Goal: Transaction & Acquisition: Purchase product/service

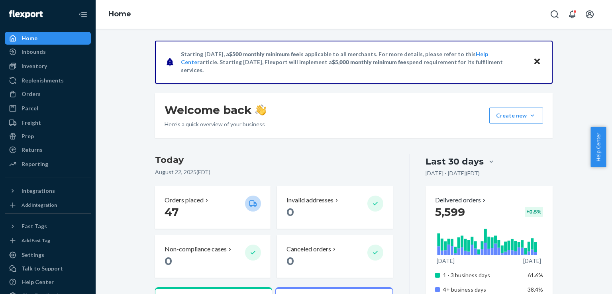
scroll to position [80, 0]
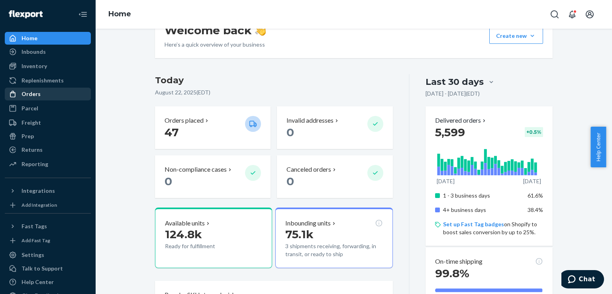
click at [32, 92] on div "Orders" at bounding box center [31, 94] width 19 height 8
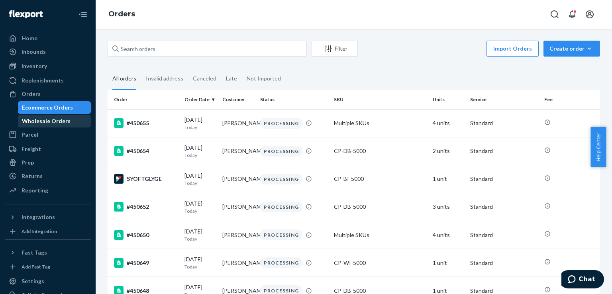
click at [54, 123] on div "Wholesale Orders" at bounding box center [46, 121] width 49 height 8
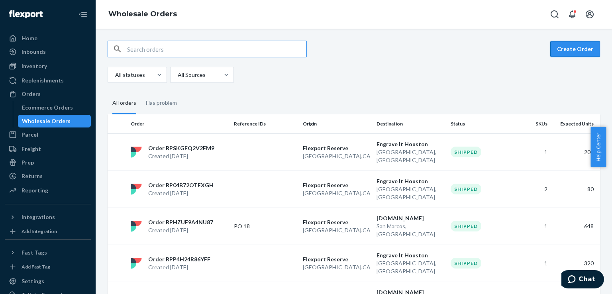
click at [573, 47] on button "Create Order" at bounding box center [575, 49] width 50 height 16
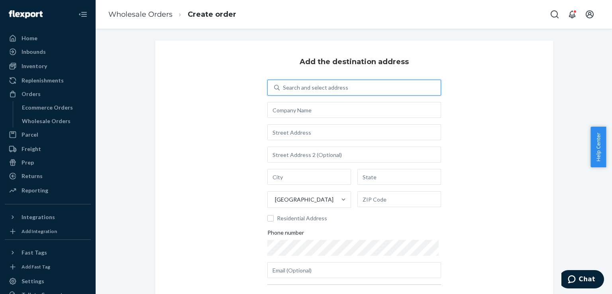
click at [317, 86] on div "Search and select address" at bounding box center [315, 88] width 65 height 8
click at [284, 86] on input "0 results available. Use Up and Down to choose options, press Enter to select t…" at bounding box center [283, 88] width 1 height 8
paste input "Decorative Services"
type input "Decorative Services"
click at [212, 126] on div "Add the destination address 0 results available for search term Decorative Serv…" at bounding box center [354, 185] width 398 height 288
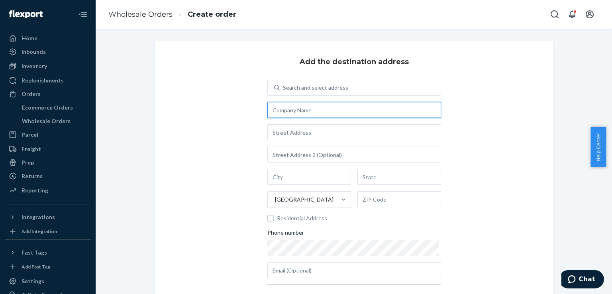
click at [318, 106] on input "text" at bounding box center [354, 110] width 174 height 16
paste input "Decorative Services"
paste input "Attn: [PERSON_NAME] / C&T D22392"
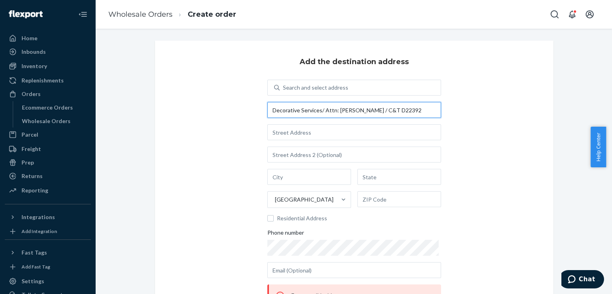
type input "Decorative Services/ Attn: [PERSON_NAME] / C&T D22392"
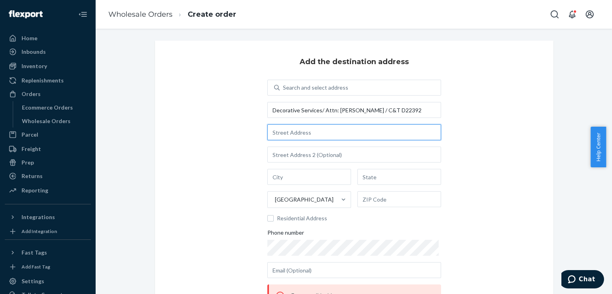
click at [325, 136] on input "text" at bounding box center [354, 132] width 174 height 16
paste input "2535 [PERSON_NAME]"
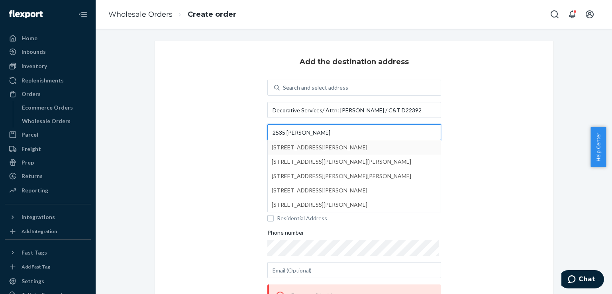
type input "2535 [PERSON_NAME]"
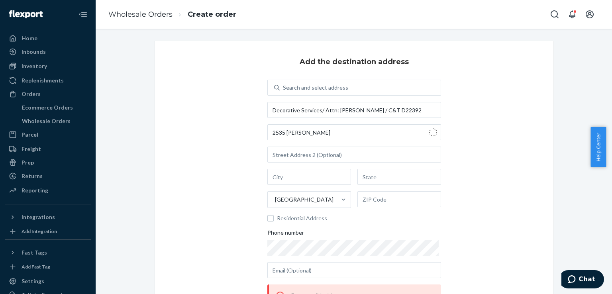
type input "Oceanside"
type input "CA"
type input "92056"
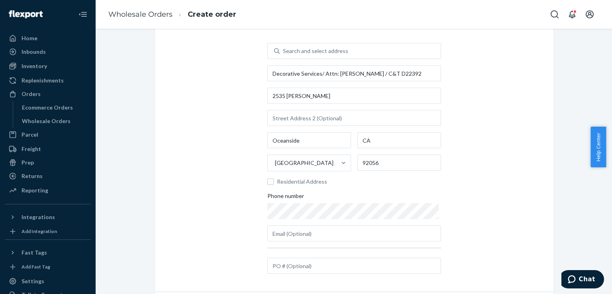
scroll to position [80, 0]
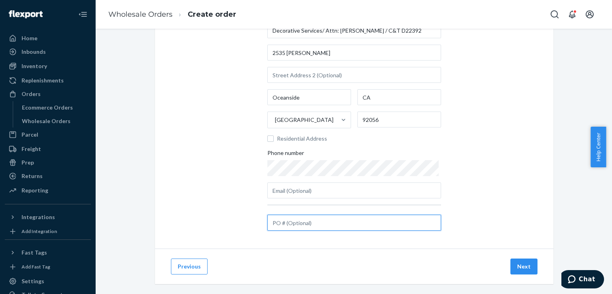
click at [320, 215] on input "text" at bounding box center [354, 223] width 174 height 16
paste input "#D22392"
type input "#D22392"
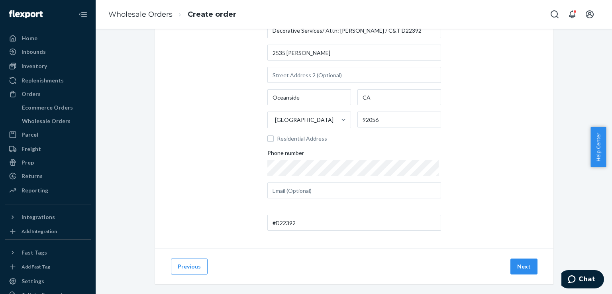
click at [444, 225] on div "Add the destination address Search and select address Decorative Services/ Attn…" at bounding box center [354, 105] width 398 height 288
click at [521, 267] on button "Next" at bounding box center [523, 267] width 27 height 16
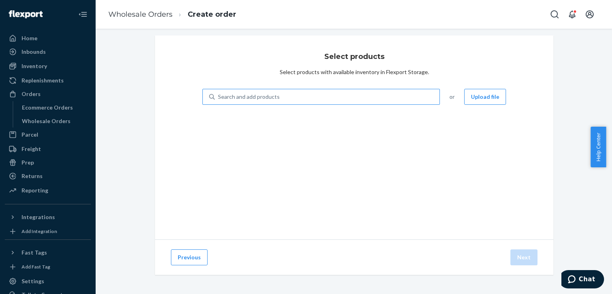
click at [314, 97] on div "Search and add products" at bounding box center [327, 97] width 225 height 14
click at [219, 97] on input "Search and add products" at bounding box center [218, 97] width 1 height 8
type input "usb-c"
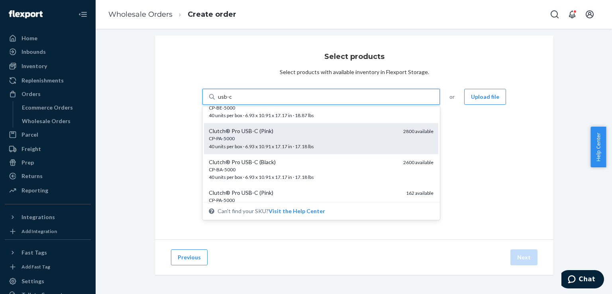
scroll to position [80, 0]
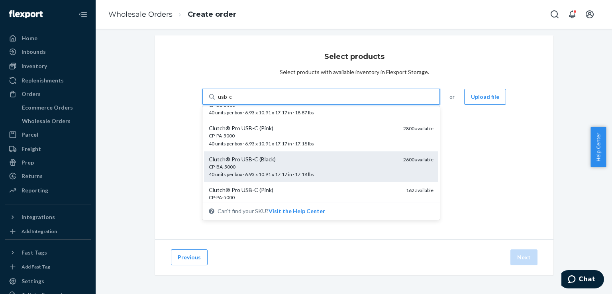
click at [290, 163] on div "CP-BA-5000" at bounding box center [303, 166] width 188 height 7
click at [232, 101] on input "usb-c" at bounding box center [225, 97] width 14 height 8
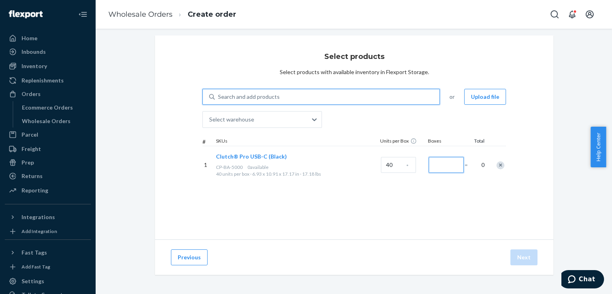
click at [441, 166] on input "Number of boxes" at bounding box center [446, 165] width 35 height 16
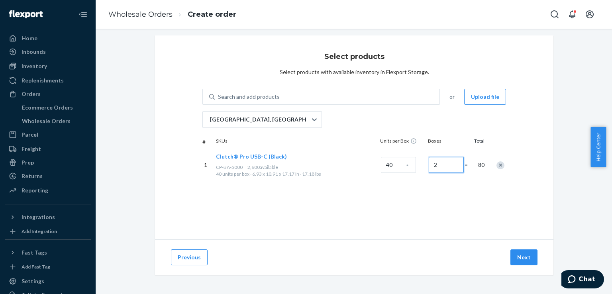
type input "2"
click at [416, 213] on div "Select products Select products with available inventory in Flexport Storage. S…" at bounding box center [354, 137] width 398 height 204
click at [518, 260] on button "Next" at bounding box center [523, 257] width 27 height 16
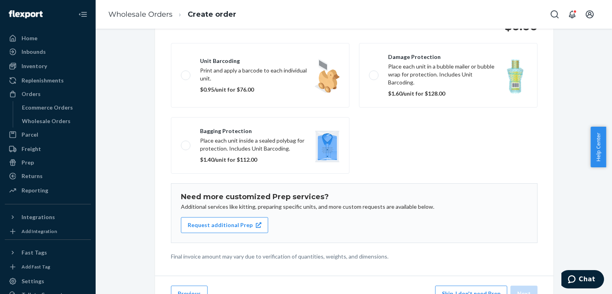
scroll to position [118, 0]
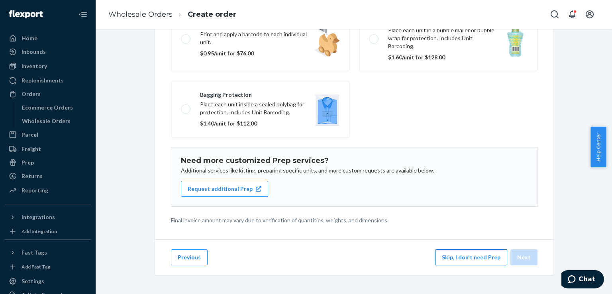
click at [466, 258] on button "Skip, I don't need Prep" at bounding box center [471, 257] width 72 height 16
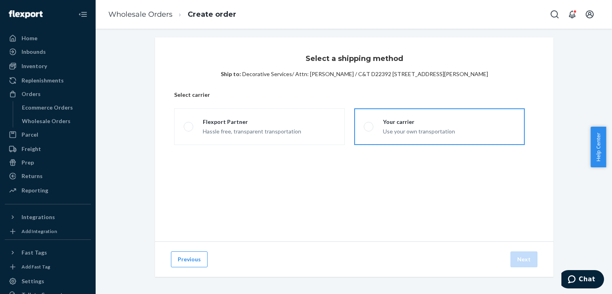
scroll to position [0, 0]
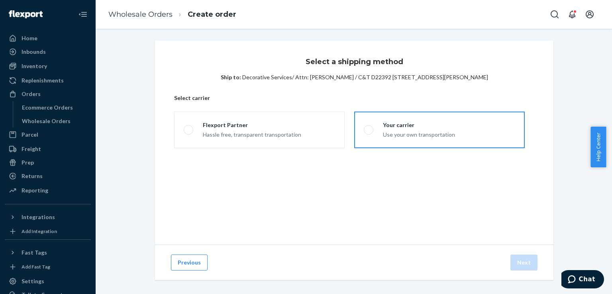
click at [374, 141] on label "Your carrier Use your own transportation" at bounding box center [439, 130] width 171 height 37
click at [369, 133] on input "Your carrier Use your own transportation" at bounding box center [366, 130] width 5 height 5
radio input "true"
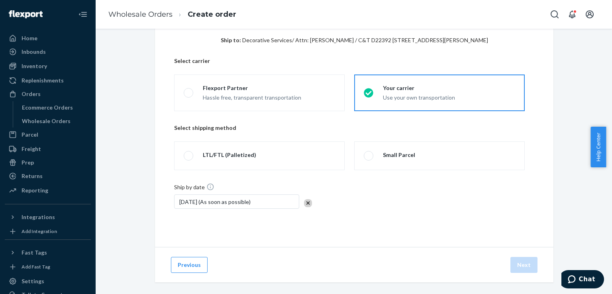
scroll to position [40, 0]
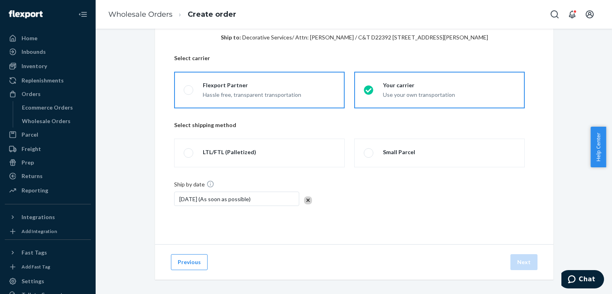
click at [254, 75] on label "Flexport Partner Hassle free, transparent transportation" at bounding box center [259, 90] width 171 height 37
click at [189, 88] on input "Flexport Partner Hassle free, transparent transportation" at bounding box center [186, 90] width 5 height 5
radio input "true"
radio input "false"
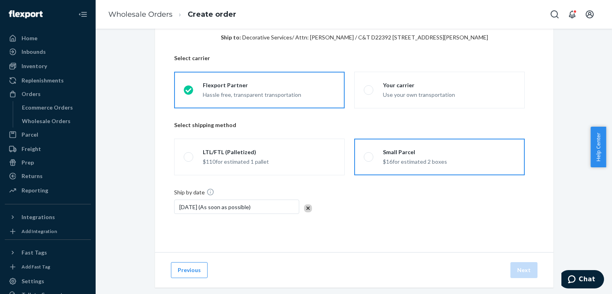
click at [394, 169] on label "Small Parcel $16 for estimated 2 boxes" at bounding box center [439, 157] width 171 height 37
click at [369, 160] on input "Small Parcel $16 for estimated 2 boxes" at bounding box center [366, 157] width 5 height 5
radio input "true"
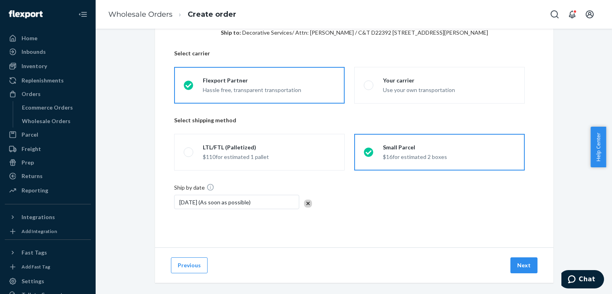
scroll to position [52, 0]
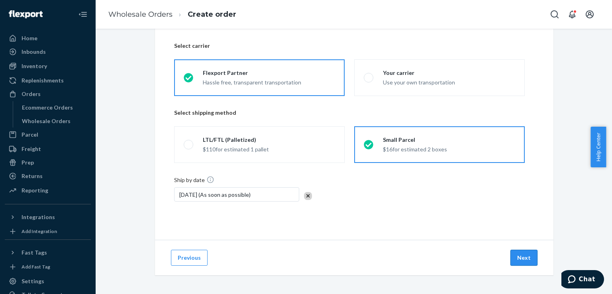
click at [519, 254] on button "Next" at bounding box center [523, 258] width 27 height 16
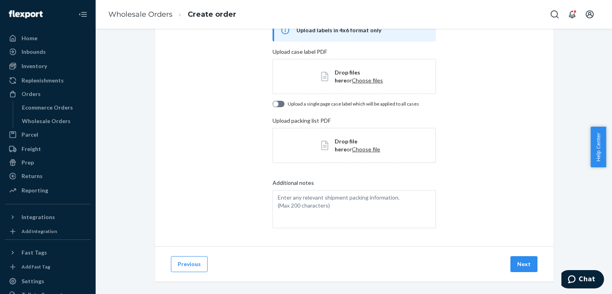
scroll to position [67, 0]
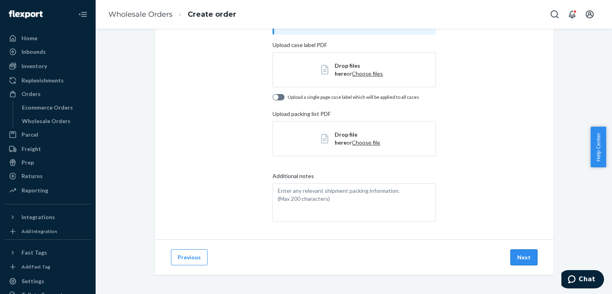
click at [511, 255] on button "Next" at bounding box center [523, 257] width 27 height 16
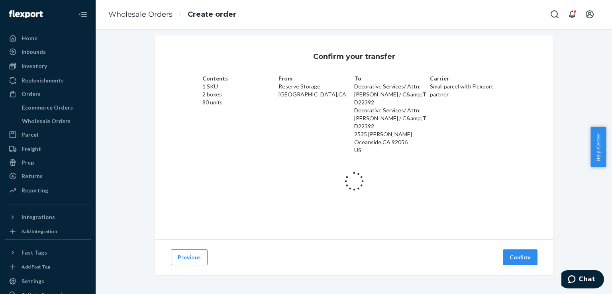
scroll to position [35, 0]
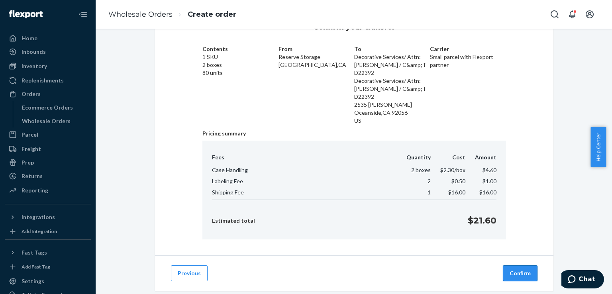
click at [512, 265] on button "Confirm" at bounding box center [520, 273] width 35 height 16
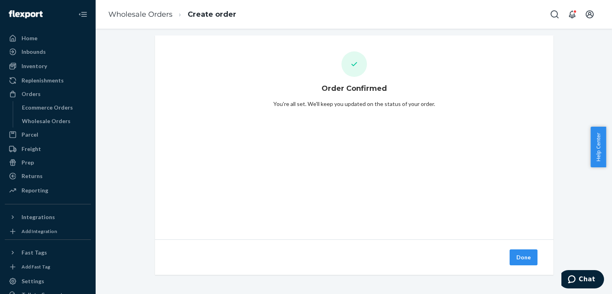
scroll to position [5, 0]
click at [51, 106] on div "Ecommerce Orders" at bounding box center [47, 108] width 51 height 8
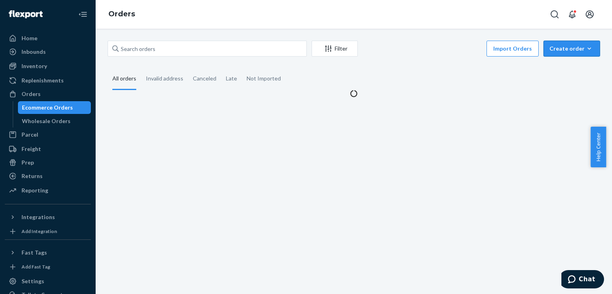
click at [565, 47] on div "Create order" at bounding box center [571, 49] width 45 height 8
click at [553, 66] on span "Ecommerce order" at bounding box center [576, 68] width 49 height 6
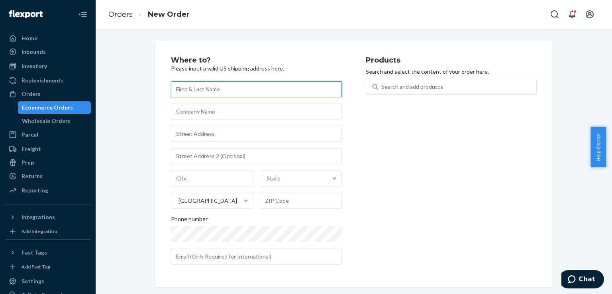
paste input "Decorative Services"
type input "Decorative Services"
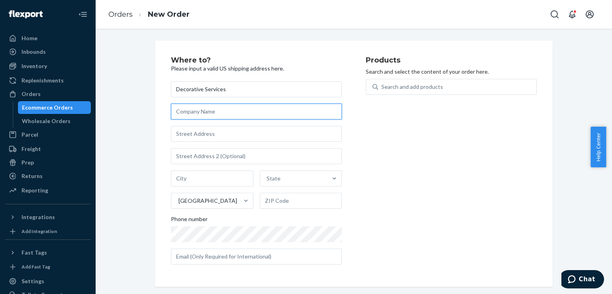
click at [217, 112] on input "text" at bounding box center [256, 112] width 171 height 16
paste input "Attn: [PERSON_NAME] / C&T D22392"
type input "Attn: [PERSON_NAME] / C&T D22392"
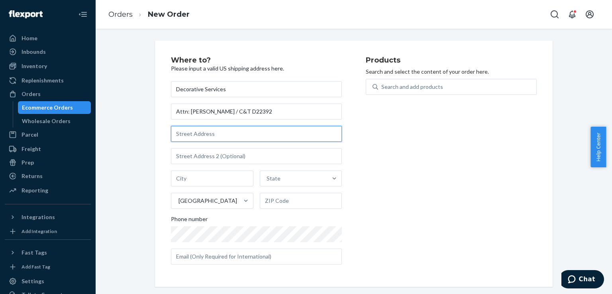
drag, startPoint x: 249, startPoint y: 136, endPoint x: 173, endPoint y: 103, distance: 82.2
click at [249, 136] on input "text" at bounding box center [256, 134] width 171 height 16
paste input "2535 [PERSON_NAME]"
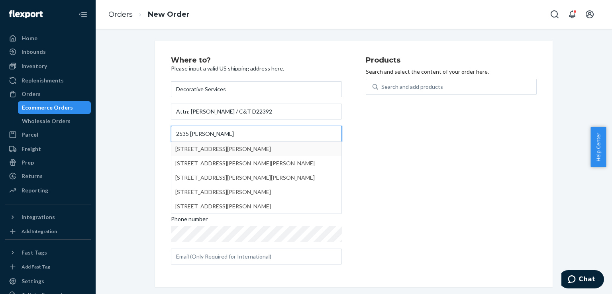
type input "2535 [PERSON_NAME]"
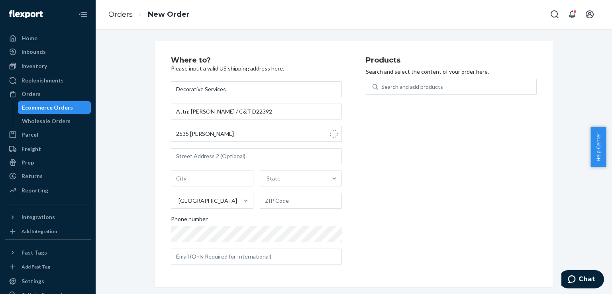
type input "Oceanside"
type input "92056"
click at [389, 86] on div "Search and add products" at bounding box center [412, 87] width 62 height 8
click at [382, 86] on input "Search and add products" at bounding box center [381, 87] width 1 height 8
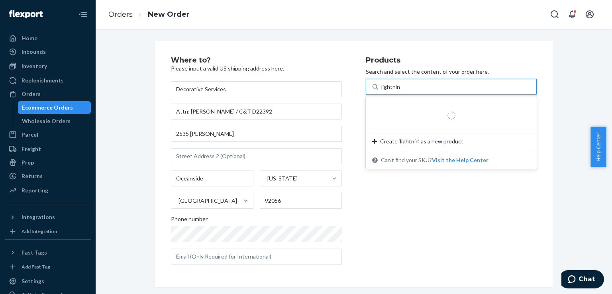
type input "lightning"
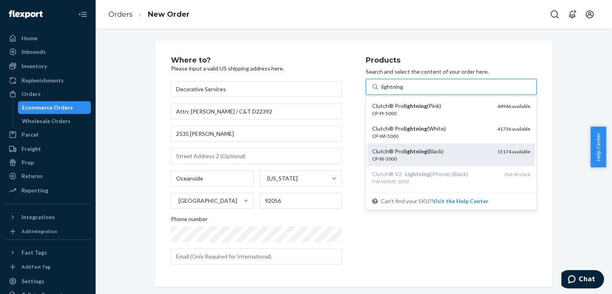
click at [404, 147] on div "Clutch® Pro lightning (Black)" at bounding box center [431, 151] width 119 height 8
click at [404, 91] on input "lightning" at bounding box center [392, 87] width 22 height 8
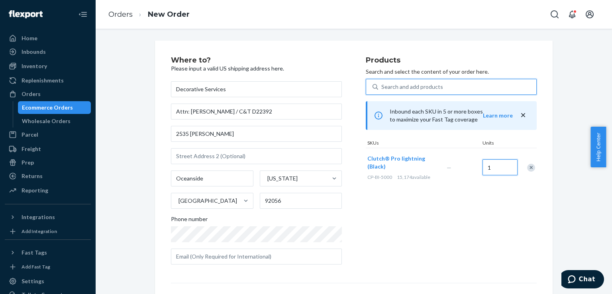
click at [477, 170] on div "Clutch® Pro lightning (Black) CP-BI-5000 15,174 available — 1" at bounding box center [451, 167] width 171 height 39
type input "25"
click at [472, 87] on div "Search and add products" at bounding box center [457, 87] width 158 height 14
click at [382, 87] on input "Search and add products" at bounding box center [381, 87] width 1 height 8
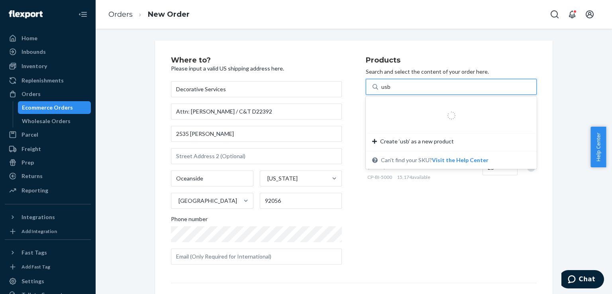
type input "usb-c"
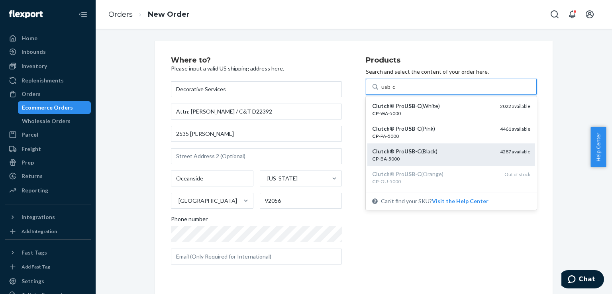
click at [429, 150] on div "Clutch ® Pro USB - C (Black)" at bounding box center [433, 151] width 122 height 8
click at [395, 91] on input "usb-c" at bounding box center [388, 87] width 14 height 8
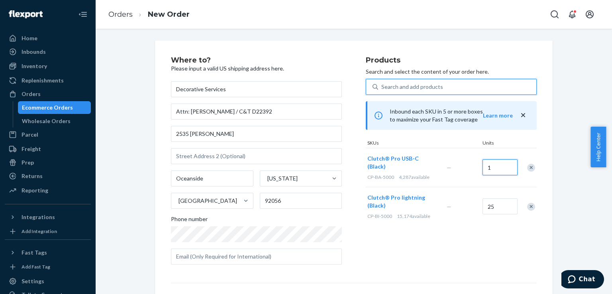
click at [489, 161] on input "1" at bounding box center [500, 167] width 35 height 16
type input "5"
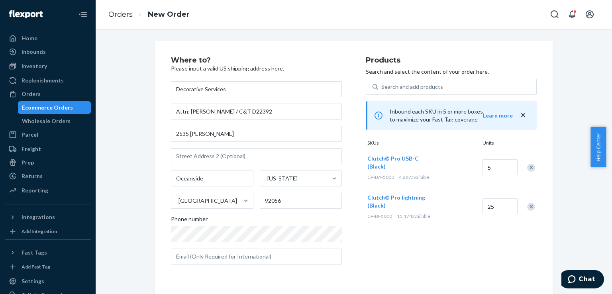
click at [542, 181] on div "Where to? Please input a valid US shipping address here. Decorative Services At…" at bounding box center [354, 222] width 398 height 362
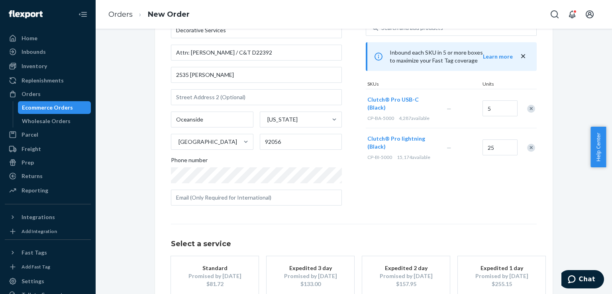
scroll to position [108, 0]
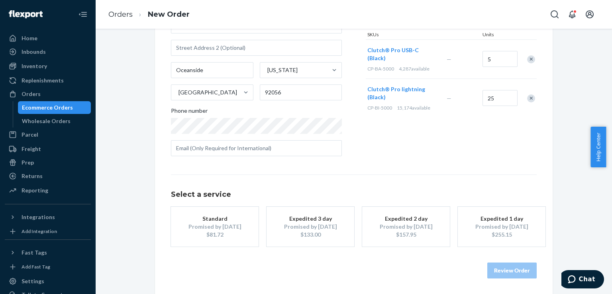
click at [204, 218] on div "Standard" at bounding box center [215, 219] width 64 height 8
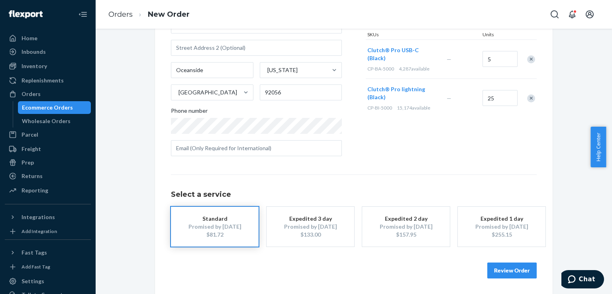
click at [519, 271] on button "Review Order" at bounding box center [511, 271] width 49 height 16
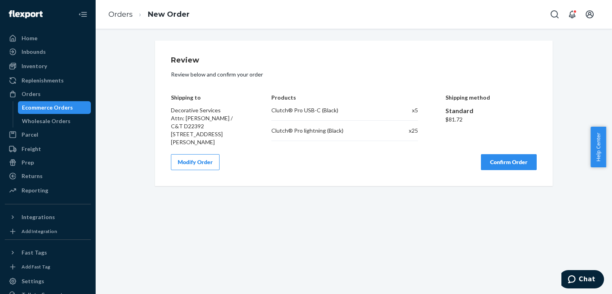
scroll to position [0, 0]
click at [511, 154] on button "Confirm Order" at bounding box center [509, 162] width 56 height 16
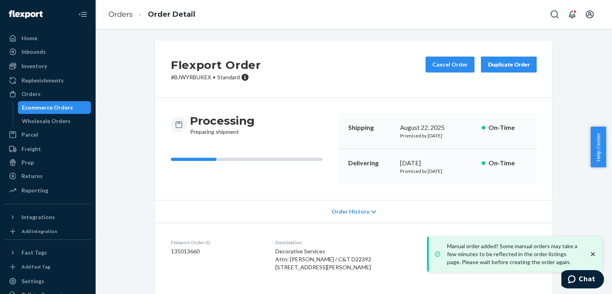
click at [182, 77] on p "# BJWYRBUKEX • Standard" at bounding box center [216, 77] width 90 height 8
copy p "BJWYRBUKEX"
